Goal: Book appointment/travel/reservation

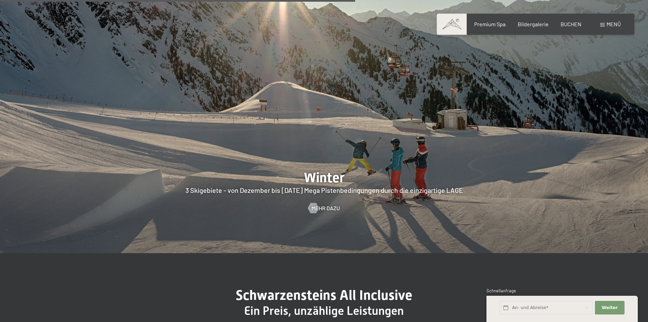
scroll to position [2008, 0]
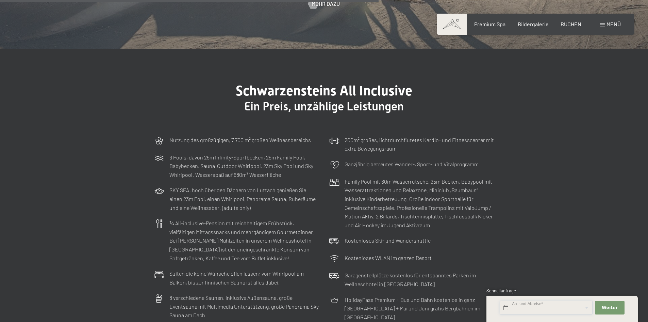
click at [529, 304] on input "text" at bounding box center [546, 308] width 93 height 14
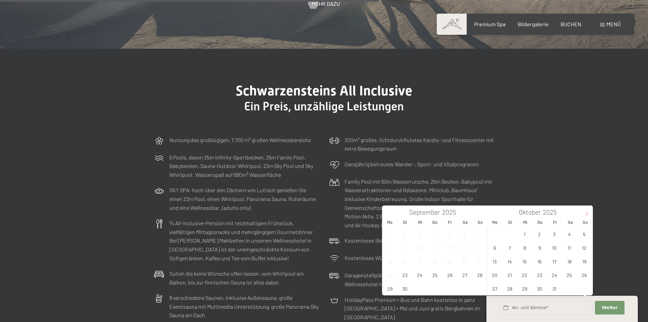
click at [586, 211] on icon at bounding box center [587, 213] width 5 height 5
click at [527, 276] on span "19" at bounding box center [524, 274] width 13 height 13
click at [554, 274] on span "21" at bounding box center [554, 274] width 13 height 13
type input "Mi. 19.11.2025 - Fr. 21.11.2025"
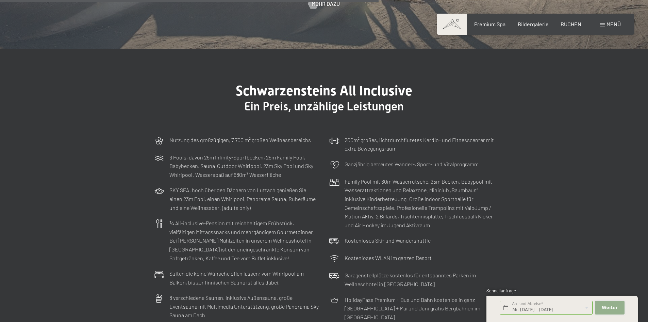
click at [604, 305] on span "Weiter" at bounding box center [610, 307] width 16 height 6
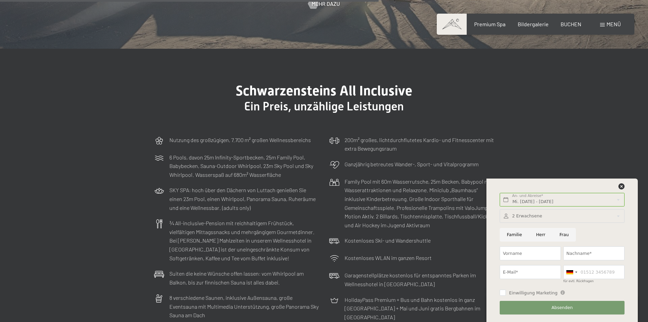
click at [564, 231] on input "Frau" at bounding box center [564, 235] width 23 height 14
radio input "true"
click at [546, 253] on input "Vorname" at bounding box center [530, 253] width 61 height 14
type input "Christine"
click at [589, 254] on input "Nachname*" at bounding box center [594, 253] width 61 height 14
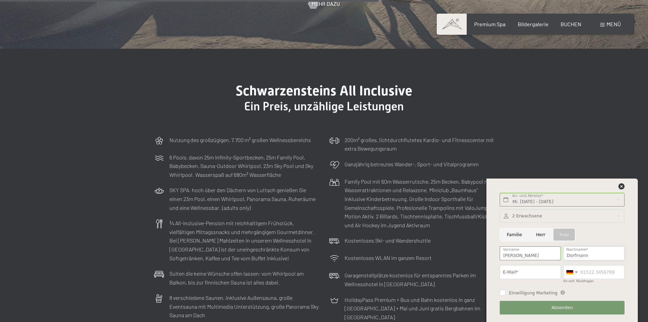
type input "Dorfmann"
click at [510, 273] on input "E-Mail*" at bounding box center [530, 272] width 61 height 14
type input "christinedorfmann.cd@gmail.com"
click at [571, 308] on span "Absenden" at bounding box center [562, 307] width 21 height 6
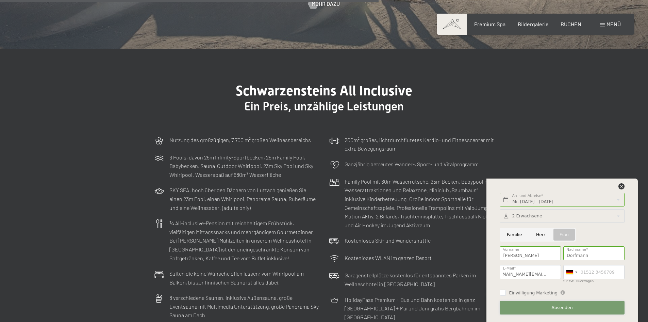
scroll to position [0, 0]
